Goal: Task Accomplishment & Management: Manage account settings

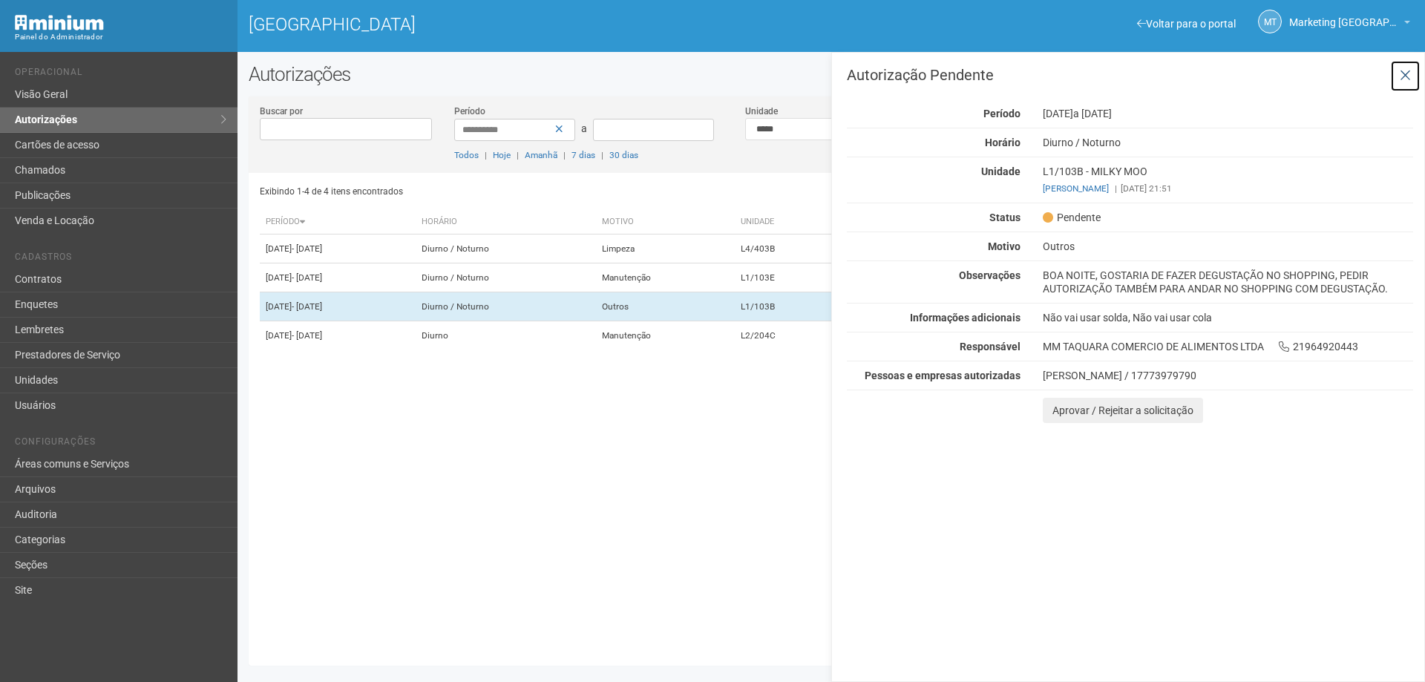
drag, startPoint x: 1413, startPoint y: 76, endPoint x: 1376, endPoint y: 69, distance: 37.1
click at [1411, 76] on button at bounding box center [1405, 76] width 30 height 32
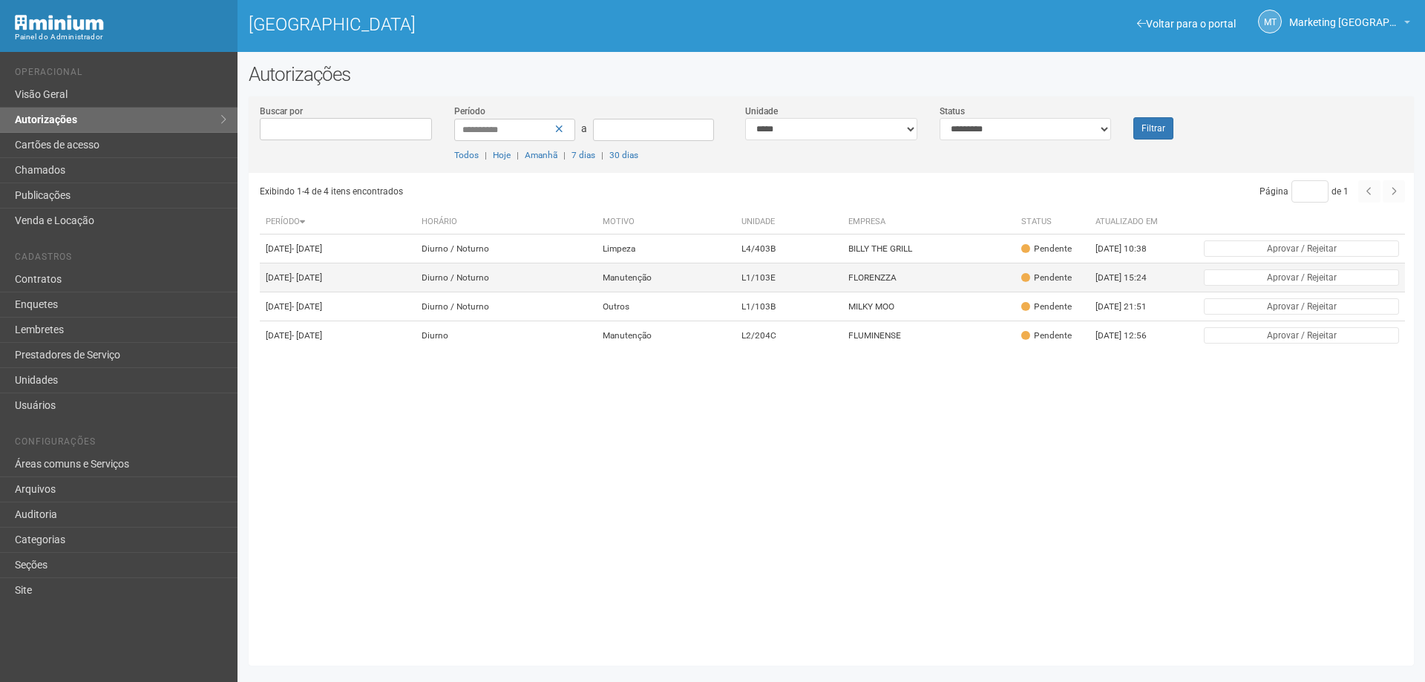
click at [1008, 272] on td "FLORENZZA" at bounding box center [928, 277] width 173 height 29
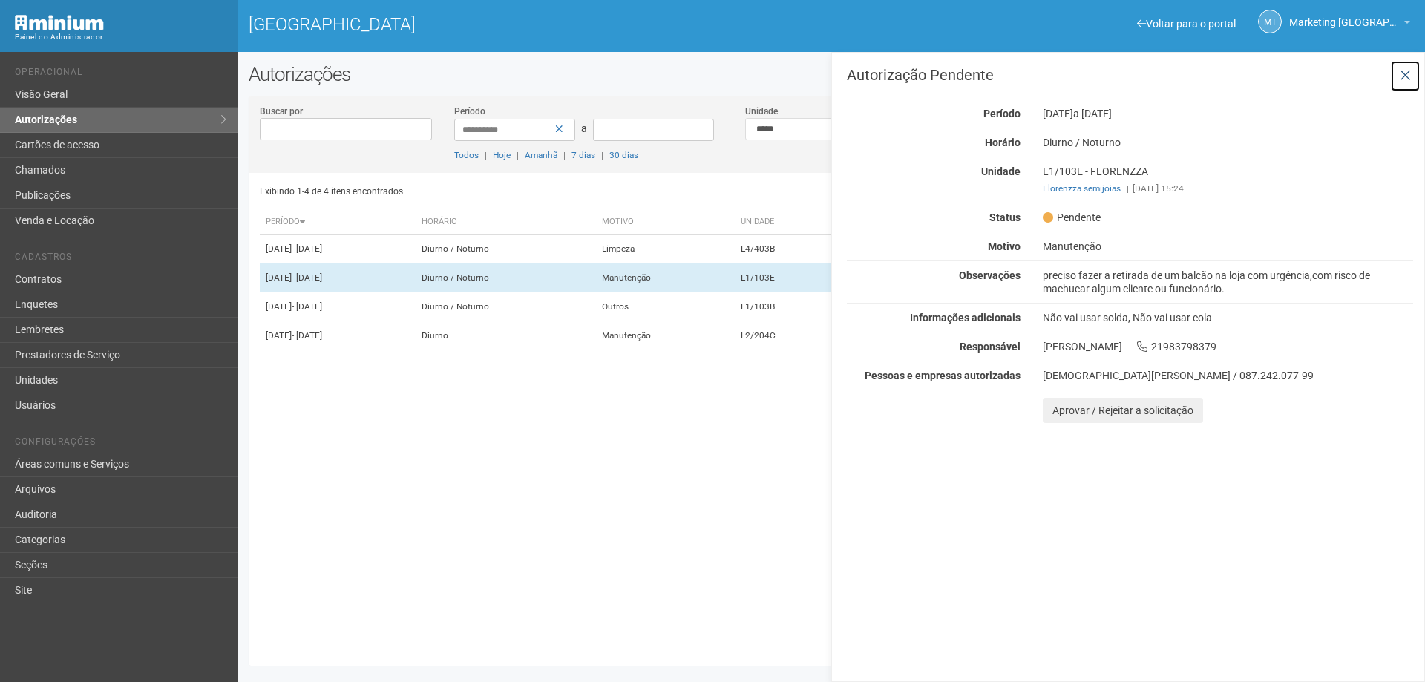
click at [1408, 70] on icon at bounding box center [1404, 75] width 11 height 15
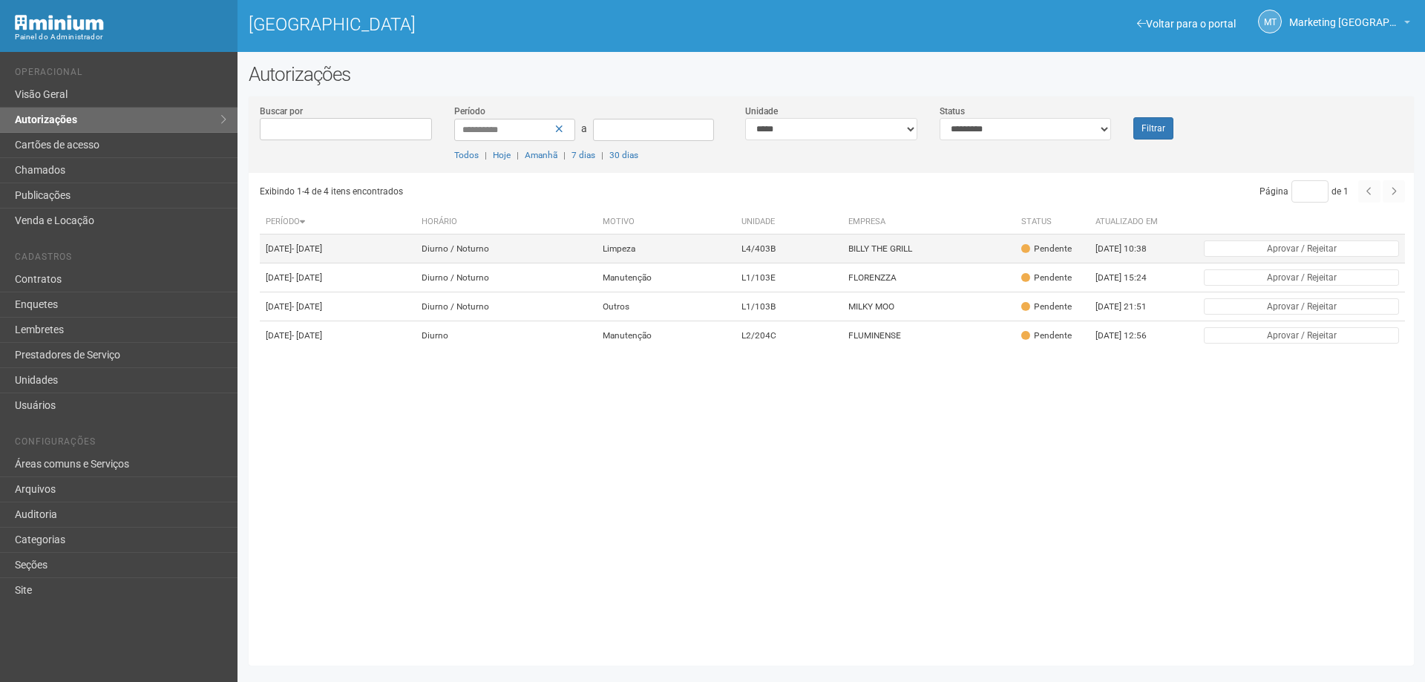
click at [930, 240] on td "BILLY THE GRILL" at bounding box center [928, 248] width 173 height 29
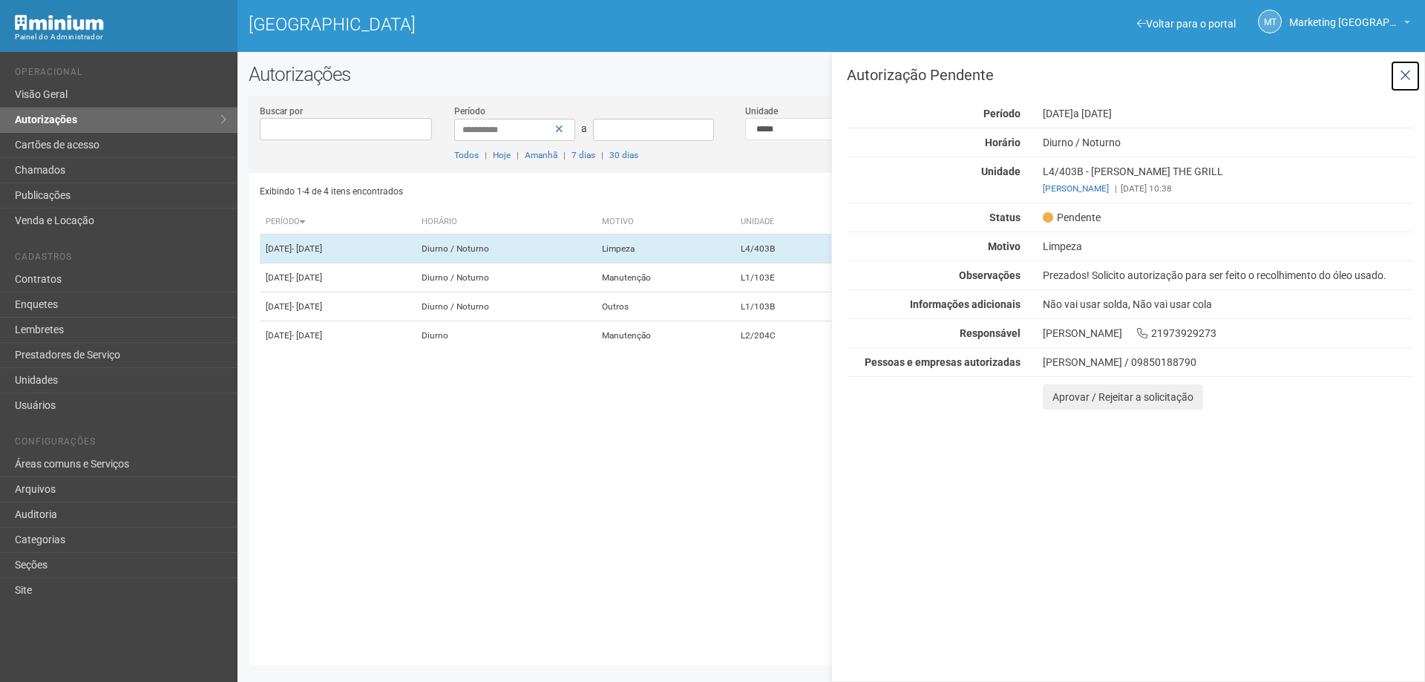
click at [1400, 70] on icon at bounding box center [1404, 75] width 11 height 15
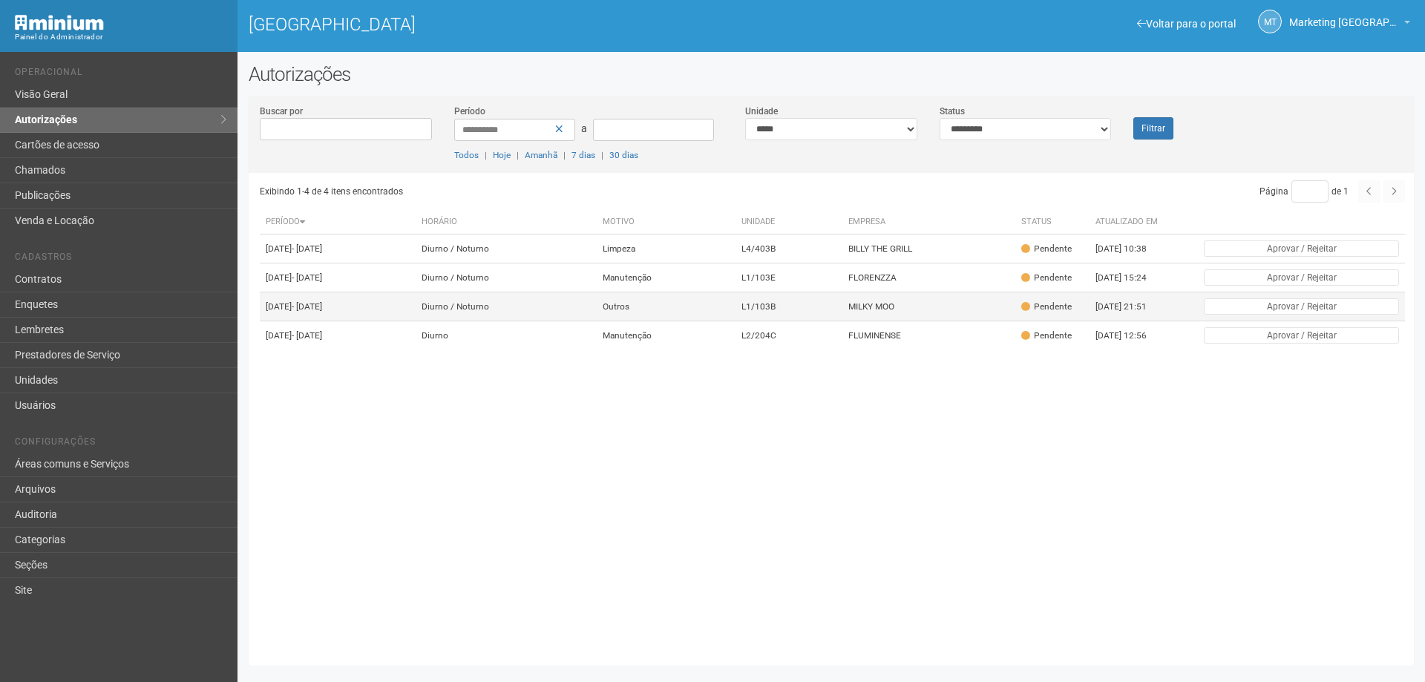
click at [880, 318] on td "MILKY MOO" at bounding box center [928, 306] width 173 height 29
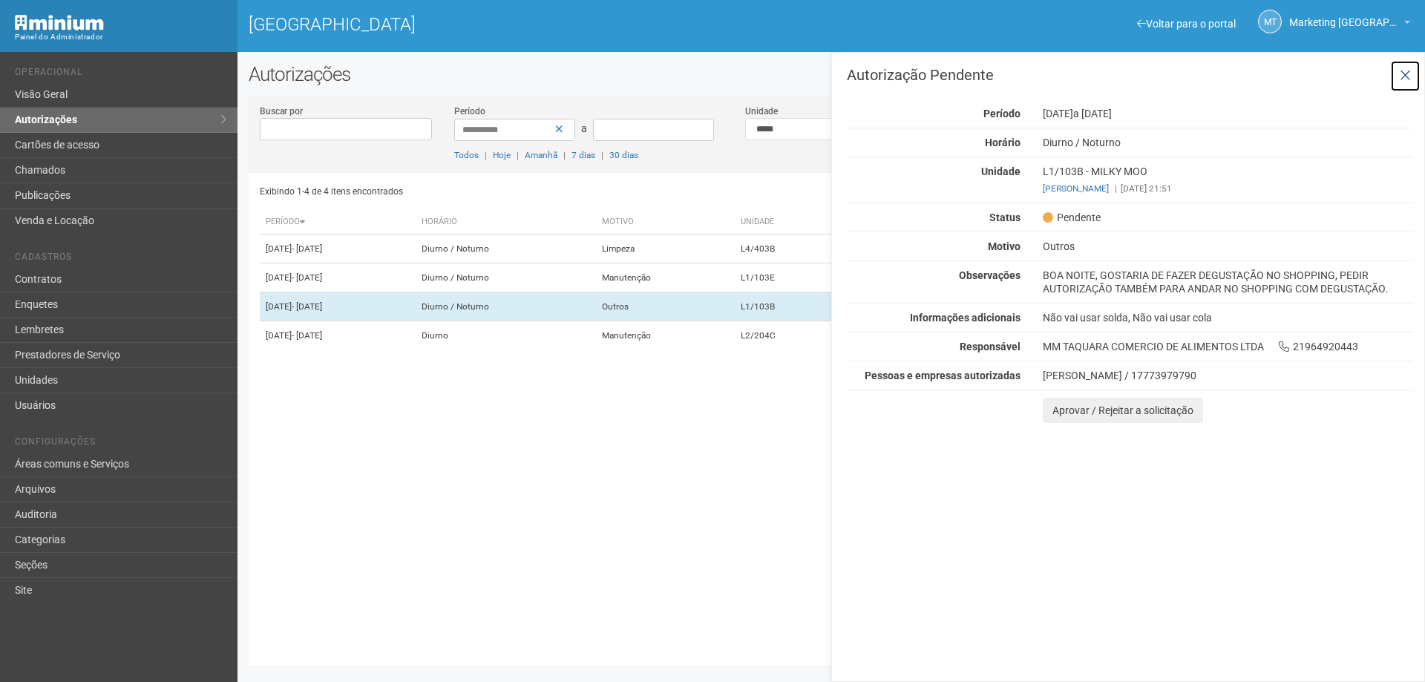
click at [1409, 71] on icon at bounding box center [1404, 75] width 11 height 15
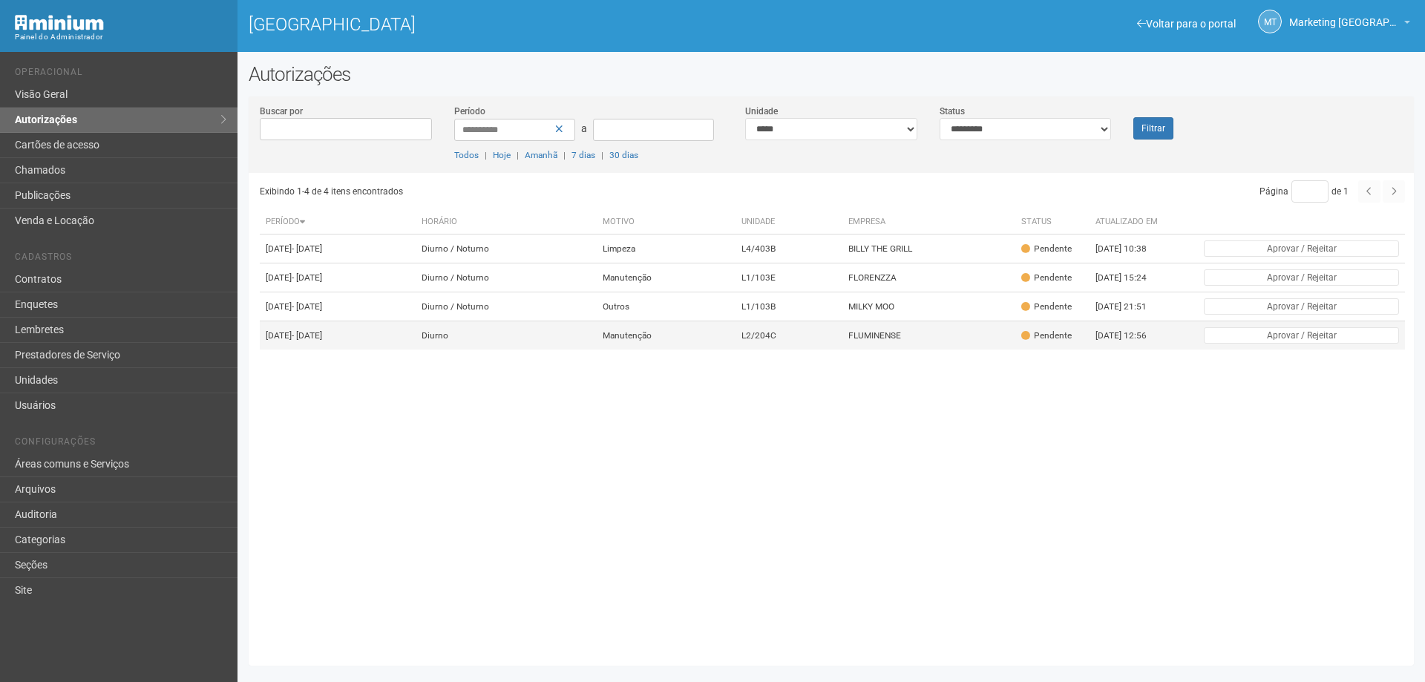
click at [1015, 350] on td "FLUMINENSE" at bounding box center [928, 335] width 173 height 29
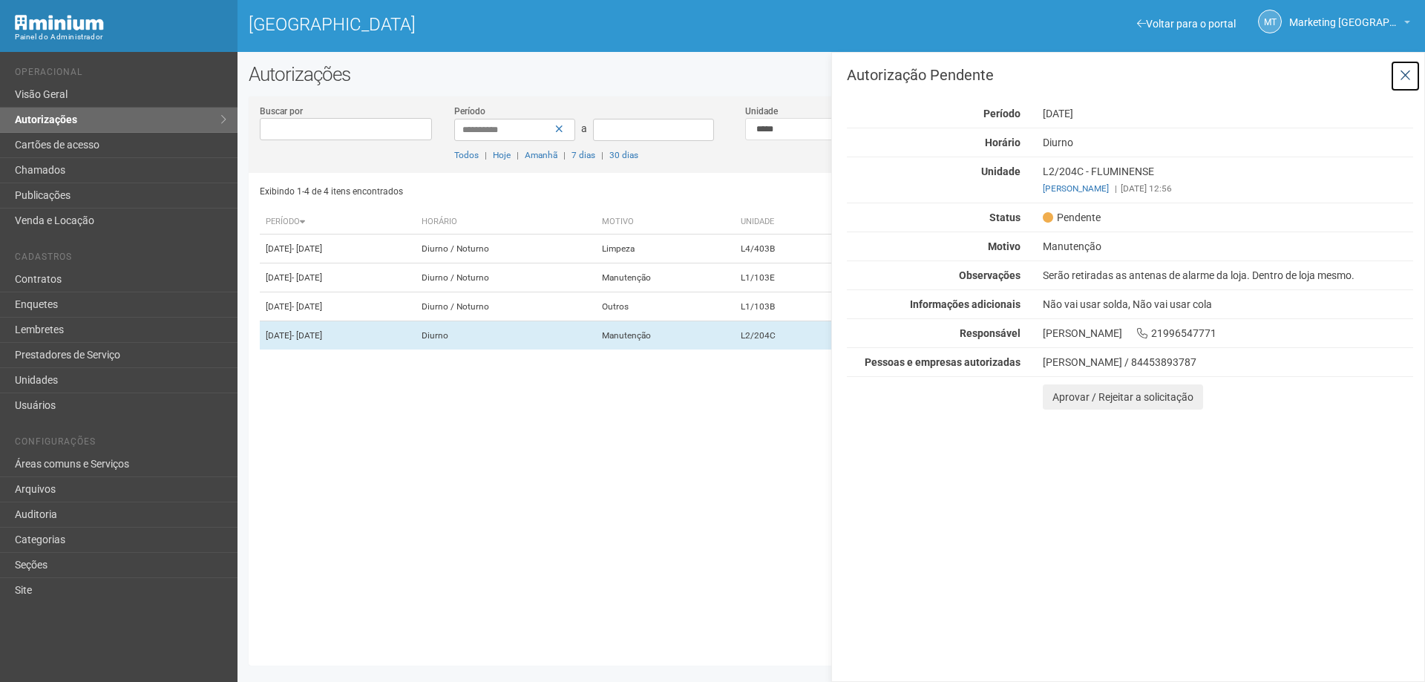
click at [1408, 73] on icon at bounding box center [1404, 75] width 11 height 15
